Goal: Find specific page/section: Find specific page/section

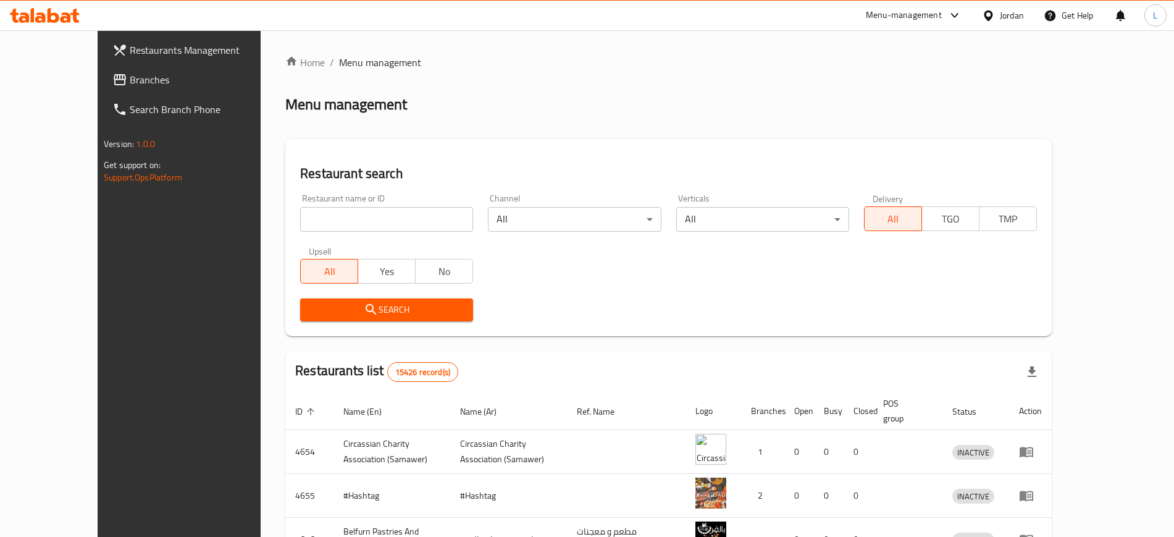
click at [371, 202] on div "Restaurant name or ID Restaurant name or ID" at bounding box center [386, 213] width 173 height 38
click at [368, 211] on input "search" at bounding box center [386, 219] width 173 height 25
type input "cashmere"
click at [359, 303] on span "Search" at bounding box center [386, 309] width 153 height 15
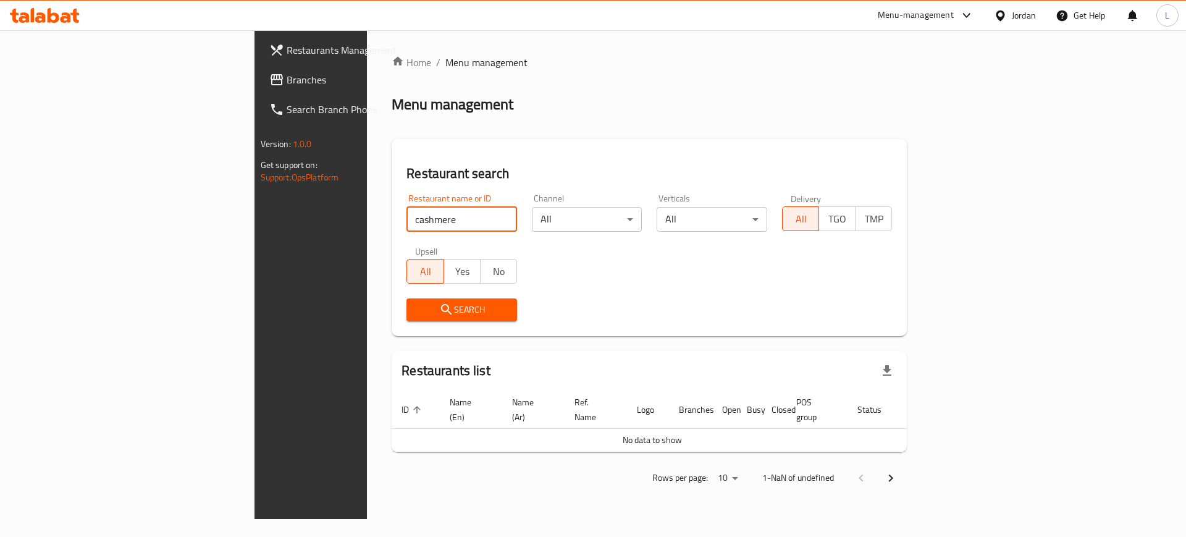
click at [406, 208] on input "cashmere" at bounding box center [461, 219] width 111 height 25
click at [406, 319] on button "Search" at bounding box center [461, 309] width 111 height 23
click at [416, 305] on span "Search" at bounding box center [461, 309] width 91 height 15
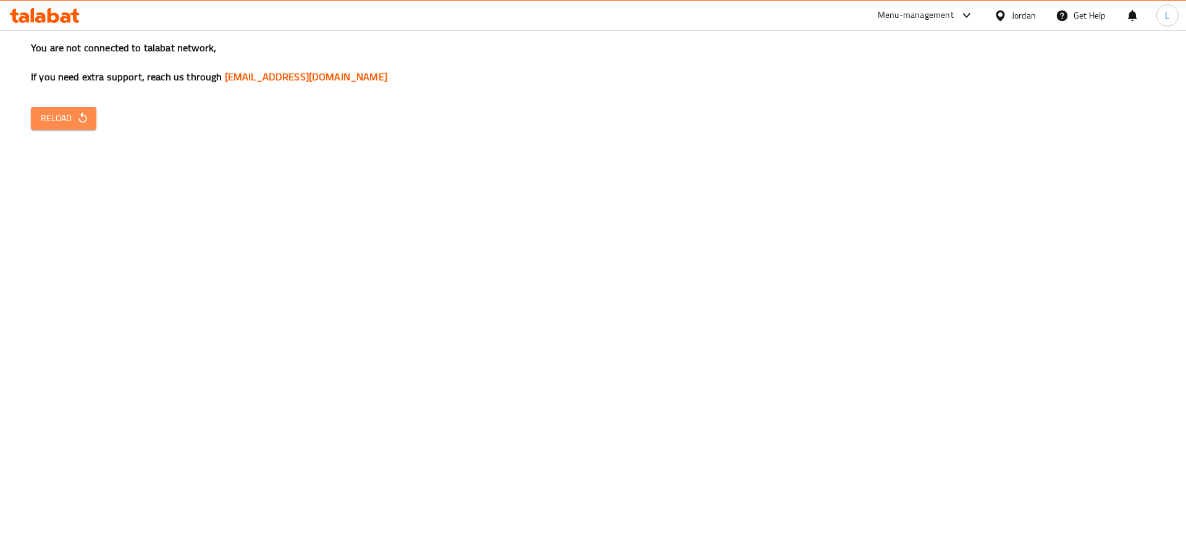
click at [69, 108] on button "Reload" at bounding box center [63, 118] width 65 height 23
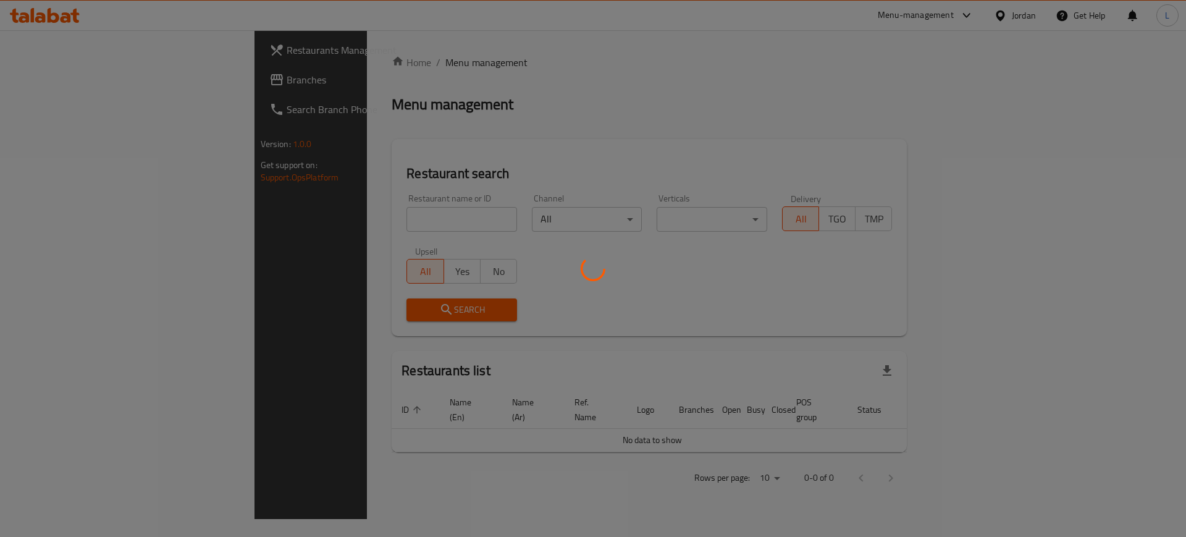
click at [288, 212] on div at bounding box center [593, 268] width 1186 height 537
click at [290, 219] on div at bounding box center [593, 268] width 1186 height 537
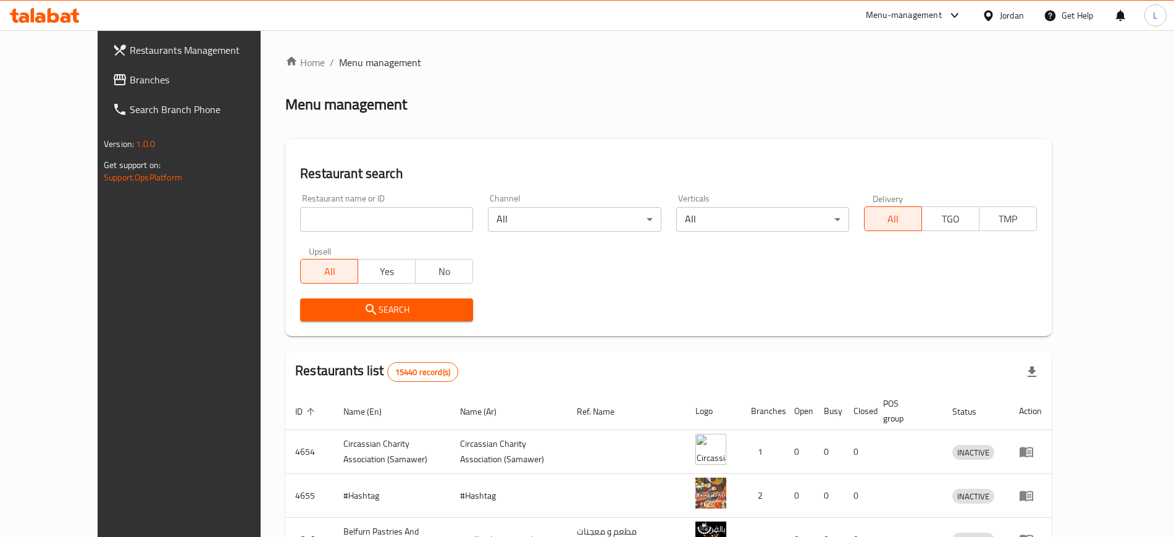
click at [322, 214] on input "search" at bounding box center [386, 219] width 173 height 25
type input "cashmere"
click at [336, 313] on span "Search" at bounding box center [386, 309] width 153 height 15
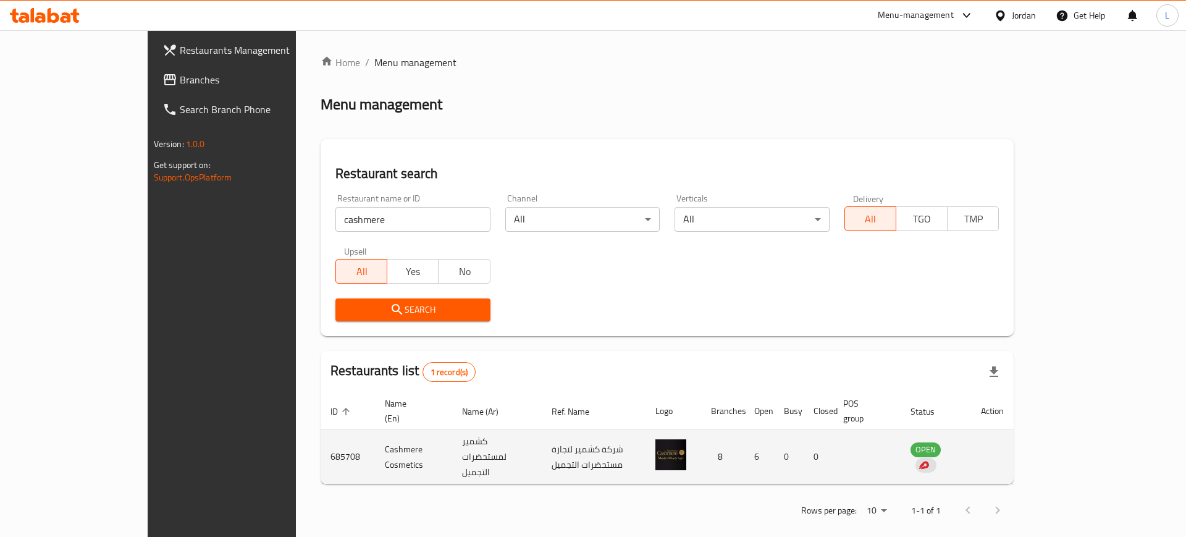
click at [375, 439] on td "Cashmere Cosmetics" at bounding box center [413, 457] width 77 height 54
copy td "Cashmere Cosmetics"
click at [321, 435] on td "685708" at bounding box center [348, 457] width 54 height 54
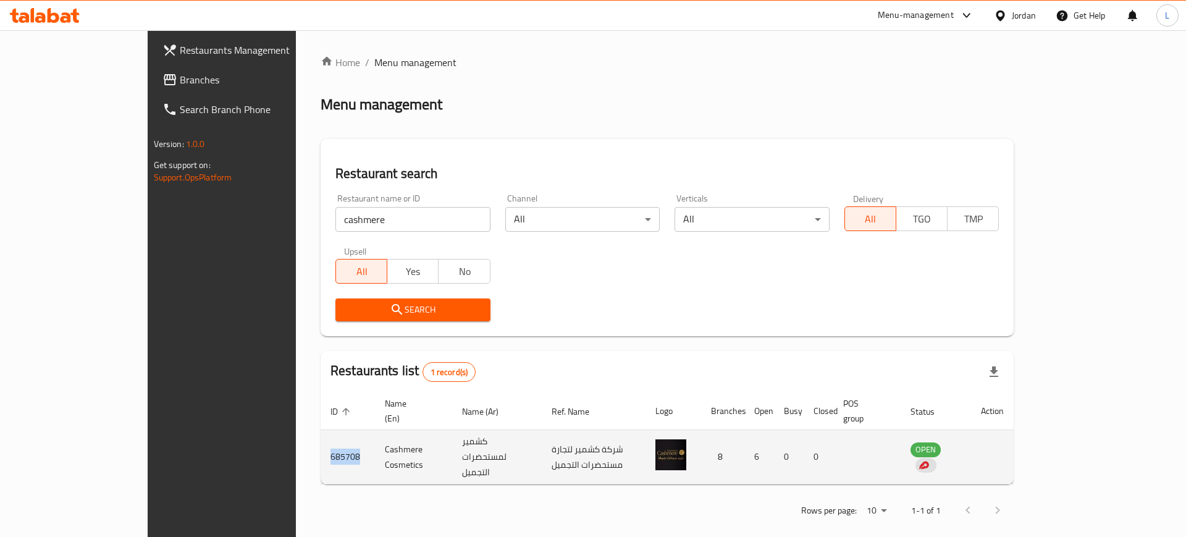
click at [321, 435] on td "685708" at bounding box center [348, 457] width 54 height 54
copy td "685708"
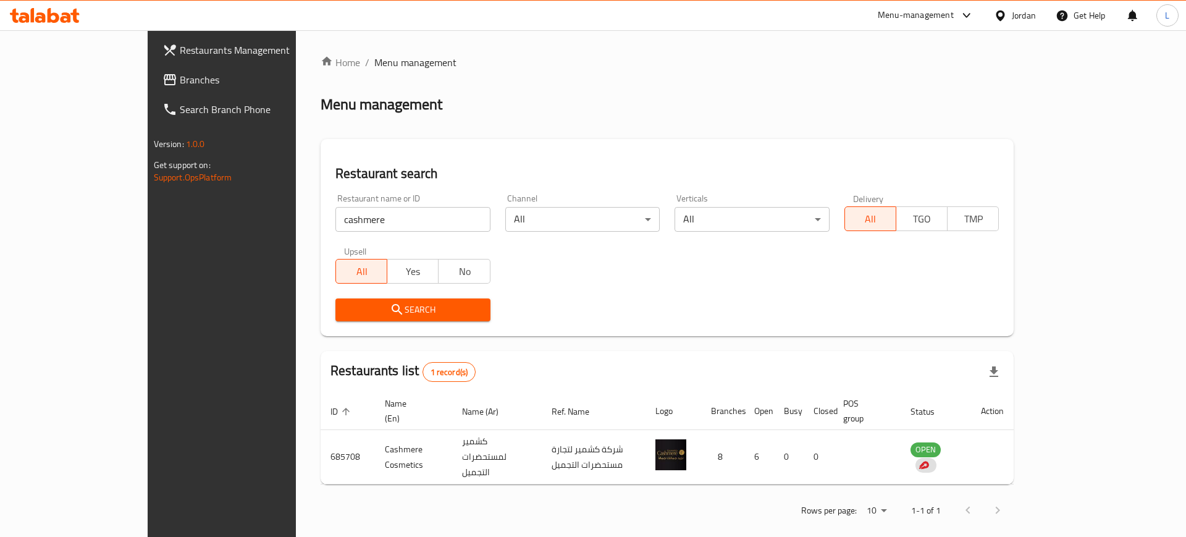
click at [415, 219] on input "cashmere" at bounding box center [412, 219] width 155 height 25
click at [439, 217] on input "cashmere" at bounding box center [412, 219] width 155 height 25
click at [335, 205] on div "Restaurant name or ID Restaurant name or ID" at bounding box center [412, 213] width 155 height 38
click at [349, 219] on input "search" at bounding box center [412, 219] width 155 height 25
type input "Farah Bakery Internationa"
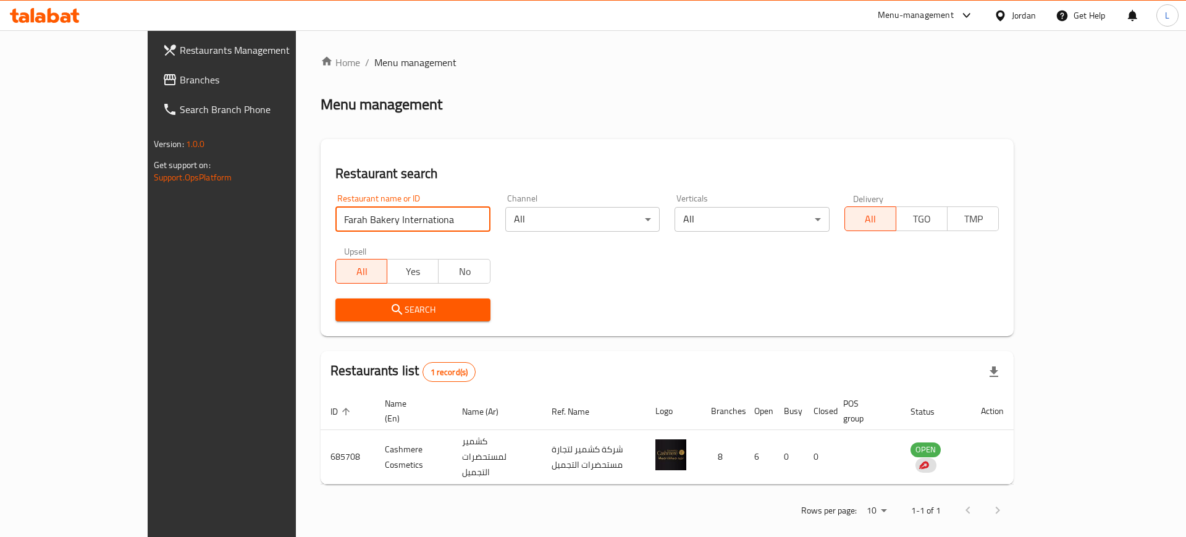
click at [415, 306] on span "Search" at bounding box center [412, 309] width 135 height 15
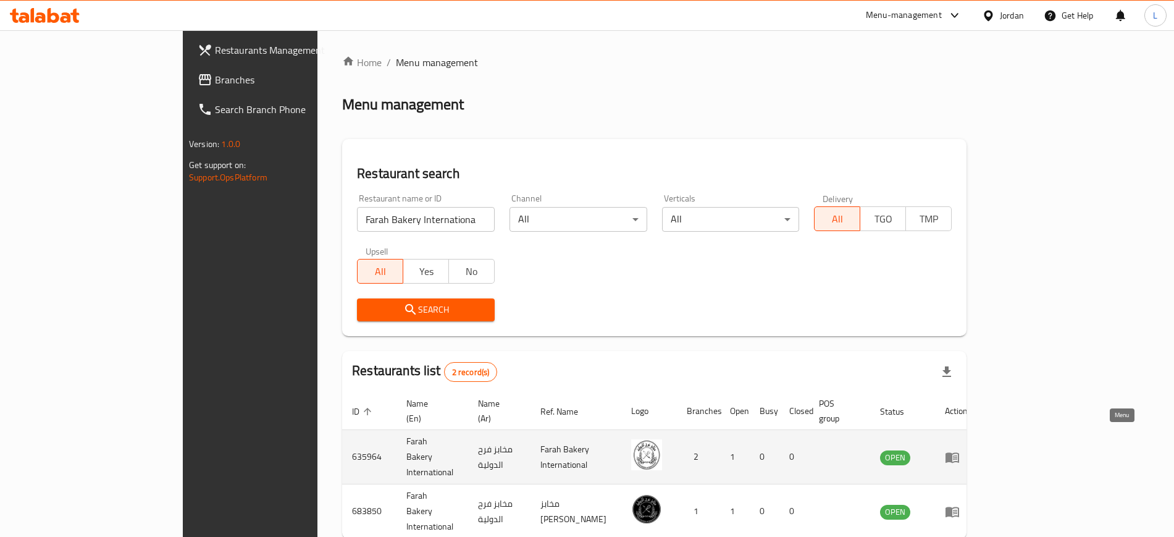
click at [960, 450] on icon "enhanced table" at bounding box center [952, 457] width 15 height 15
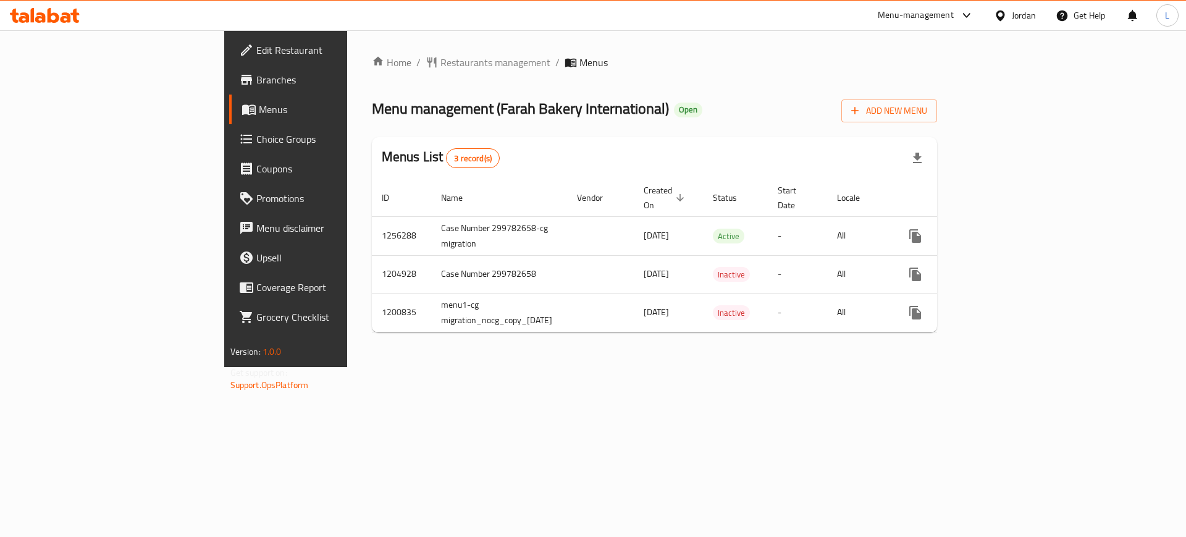
click at [229, 70] on link "Branches" at bounding box center [325, 80] width 193 height 30
